Goal: Find specific page/section: Find specific page/section

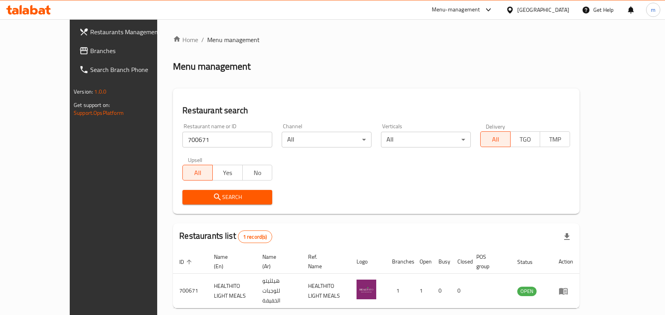
scroll to position [20, 0]
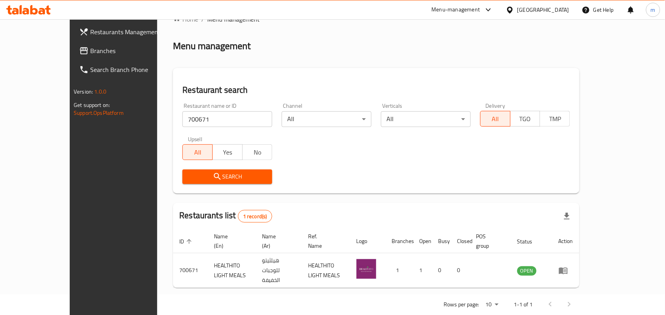
drag, startPoint x: 546, startPoint y: 5, endPoint x: 542, endPoint y: 30, distance: 25.8
click at [546, 9] on div "[GEOGRAPHIC_DATA]" at bounding box center [537, 9] width 76 height 19
click at [537, 15] on div "[GEOGRAPHIC_DATA]" at bounding box center [537, 9] width 76 height 19
click at [535, 14] on div "[GEOGRAPHIC_DATA]" at bounding box center [543, 10] width 52 height 9
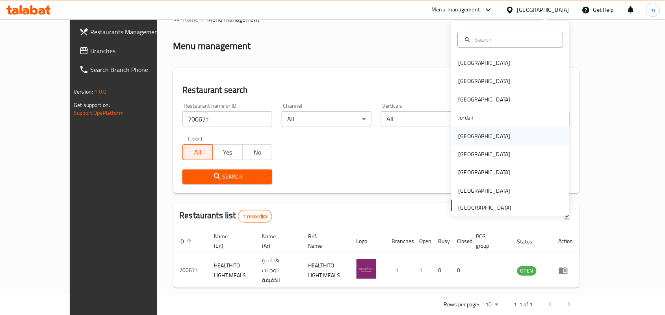
click at [469, 135] on div "[GEOGRAPHIC_DATA]" at bounding box center [484, 136] width 65 height 18
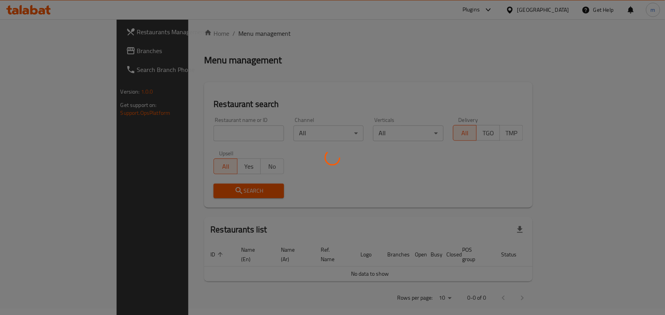
scroll to position [20, 0]
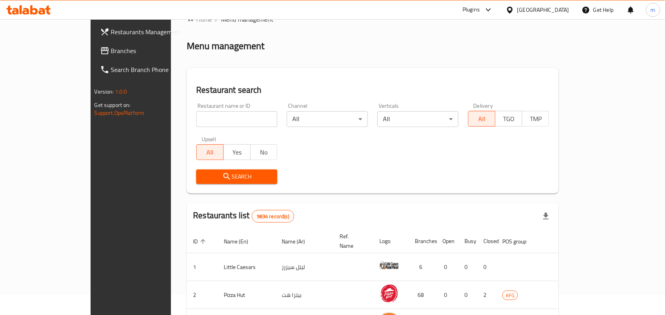
click at [196, 117] on input "search" at bounding box center [236, 119] width 81 height 16
paste input "6334"
type input "6334"
click at [208, 179] on span "Search" at bounding box center [236, 177] width 69 height 10
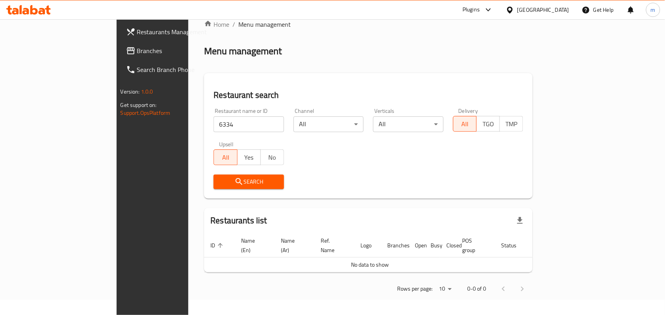
scroll to position [6, 0]
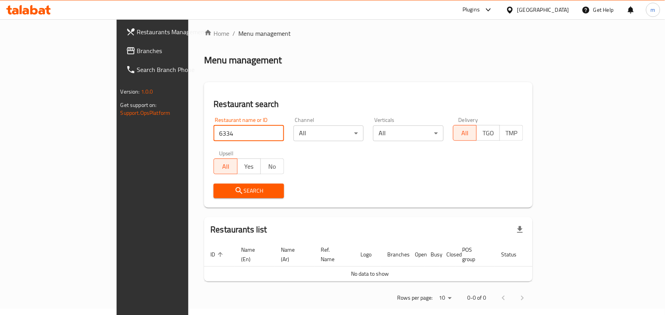
click at [213, 136] on input "6334" at bounding box center [248, 134] width 70 height 16
click at [244, 134] on input "6334" at bounding box center [248, 134] width 70 height 16
drag, startPoint x: 244, startPoint y: 134, endPoint x: 188, endPoint y: 95, distance: 68.6
click at [239, 132] on input "search" at bounding box center [248, 134] width 70 height 16
click at [217, 132] on input "search" at bounding box center [248, 134] width 70 height 16
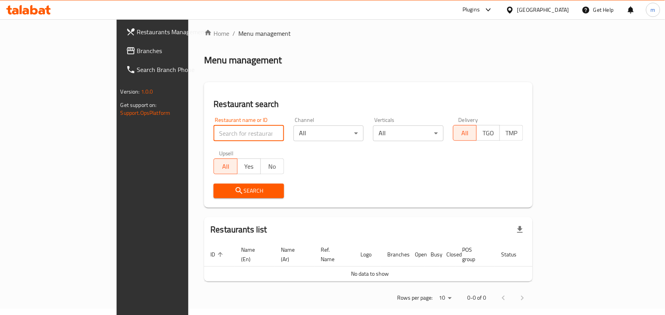
paste input "6334"
type input "6334"
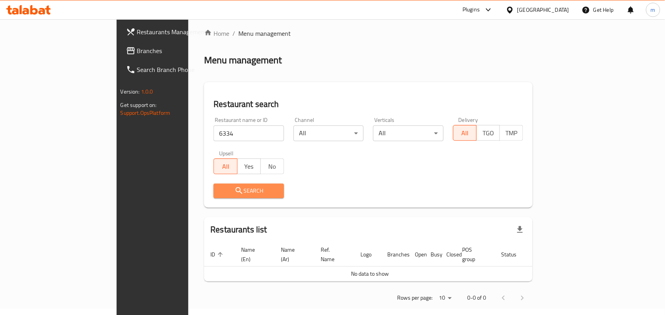
click at [233, 189] on span "Search" at bounding box center [249, 191] width 58 height 10
click at [244, 185] on button "Search" at bounding box center [248, 191] width 70 height 15
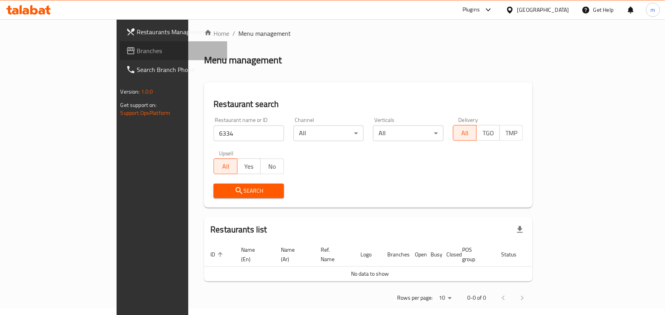
click at [137, 48] on span "Branches" at bounding box center [179, 50] width 84 height 9
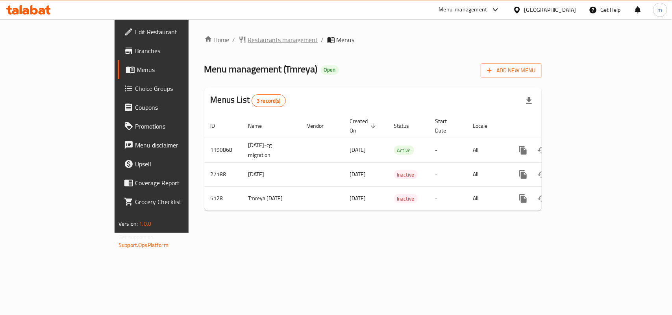
click at [248, 42] on span "Restaurants management" at bounding box center [283, 39] width 70 height 9
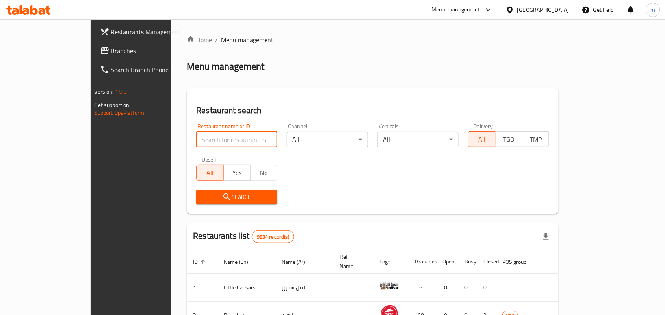
click at [196, 135] on input "search" at bounding box center [236, 140] width 81 height 16
paste input "3373"
type input "3373"
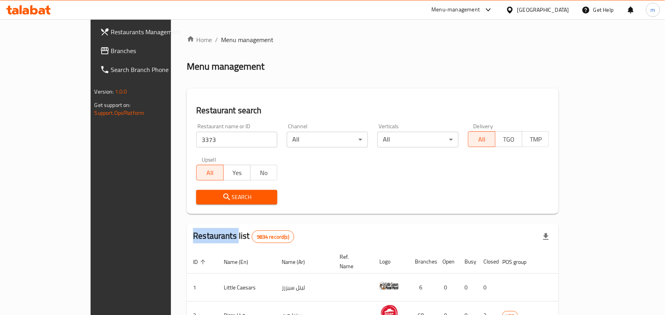
click at [191, 189] on div "Search" at bounding box center [236, 197] width 91 height 24
click at [222, 193] on icon "submit" at bounding box center [226, 197] width 9 height 9
click at [183, 193] on div at bounding box center [332, 157] width 665 height 315
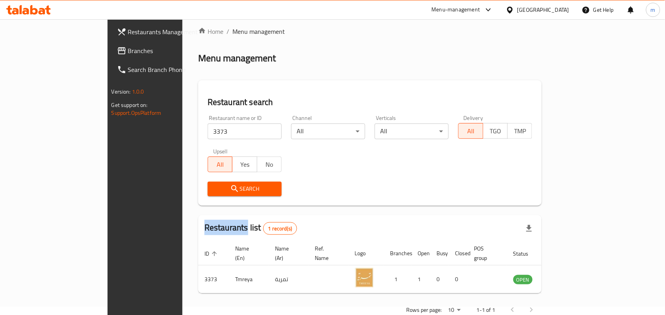
scroll to position [20, 0]
